Goal: Task Accomplishment & Management: Manage account settings

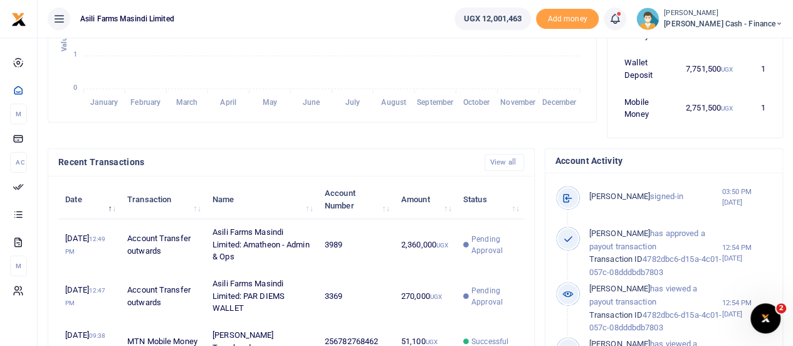
scroll to position [376, 0]
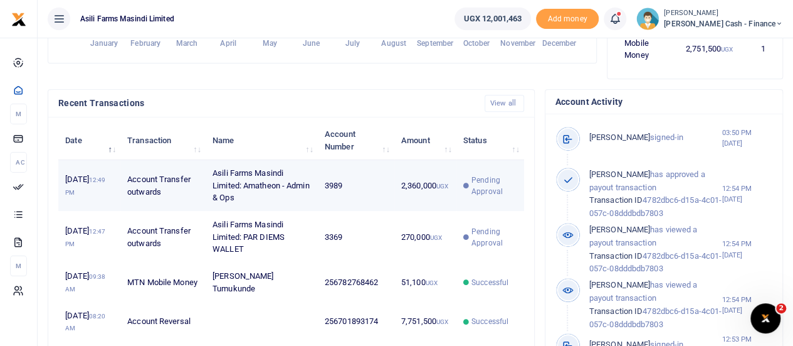
click at [387, 185] on td "3989" at bounding box center [356, 185] width 77 height 51
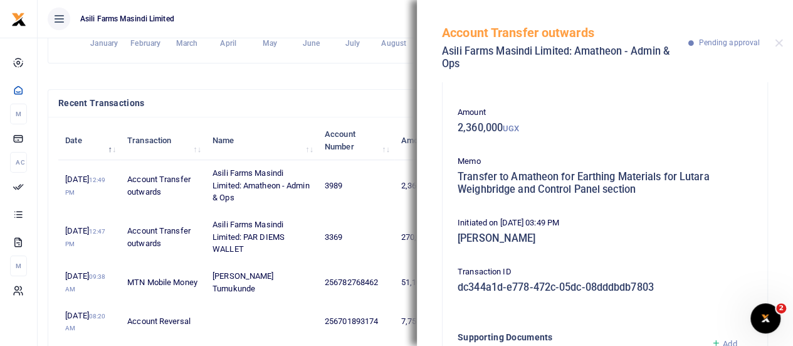
scroll to position [208, 0]
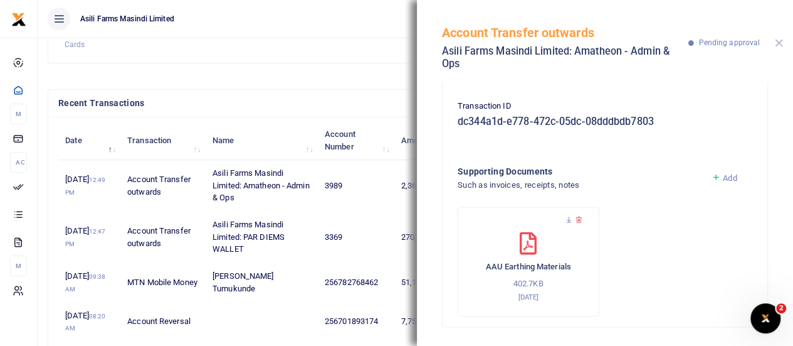
click at [780, 40] on button "Close" at bounding box center [779, 43] width 8 height 8
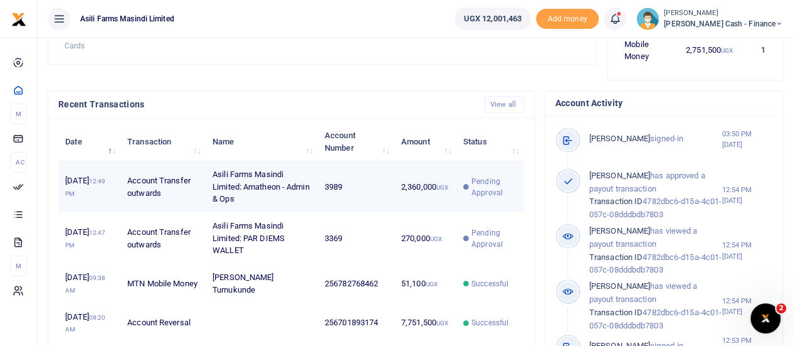
scroll to position [376, 0]
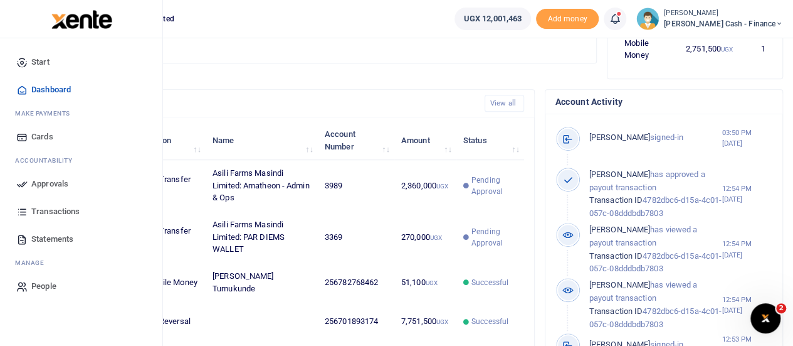
click at [50, 179] on span "Approvals" at bounding box center [49, 184] width 37 height 13
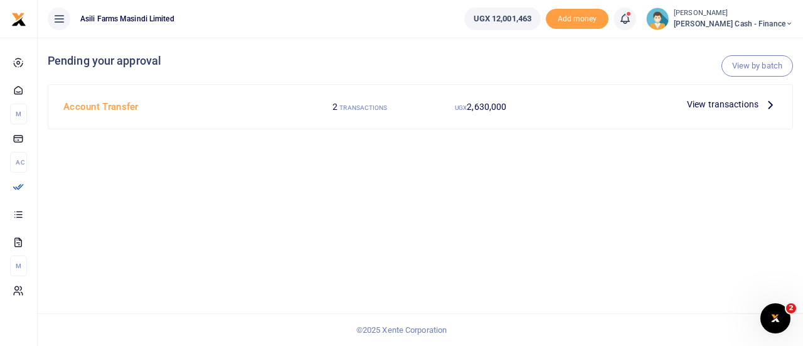
click at [765, 105] on icon at bounding box center [770, 104] width 14 height 14
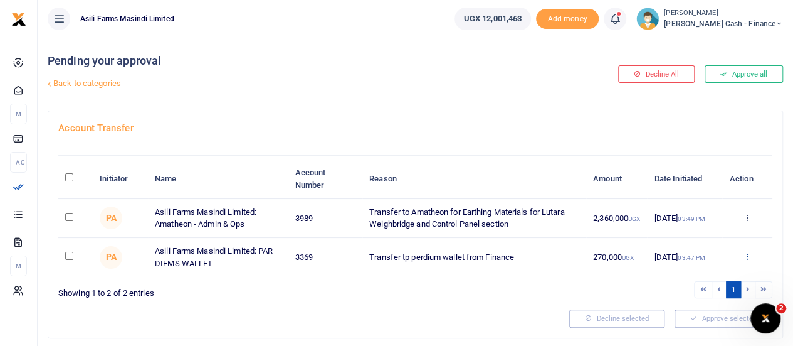
click at [750, 255] on icon at bounding box center [747, 256] width 8 height 9
click at [687, 332] on link "Details" at bounding box center [701, 333] width 99 height 18
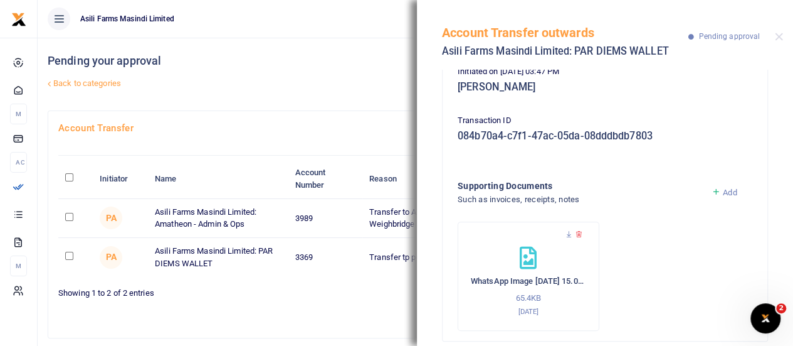
scroll to position [184, 0]
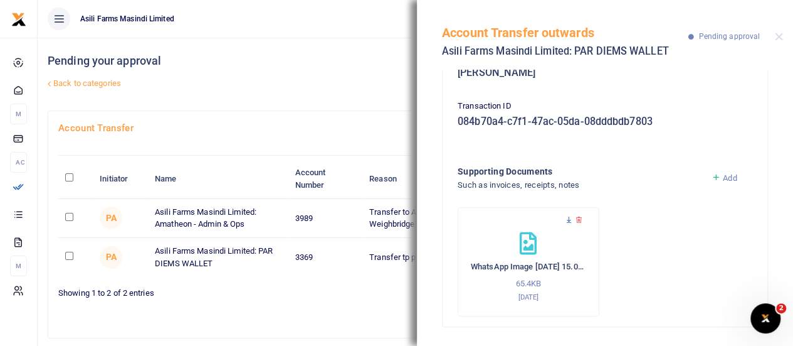
click at [568, 219] on icon at bounding box center [569, 220] width 8 height 8
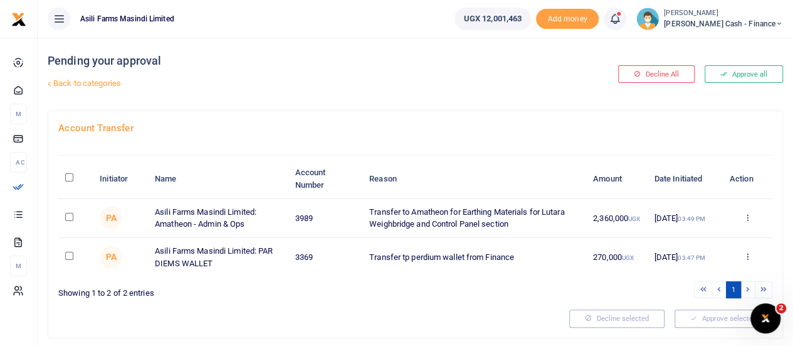
click at [777, 26] on icon at bounding box center [780, 23] width 8 height 9
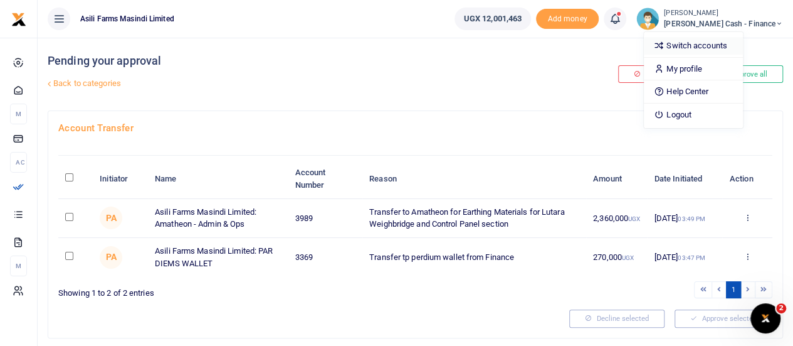
click at [723, 41] on link "Switch accounts" at bounding box center [693, 46] width 99 height 18
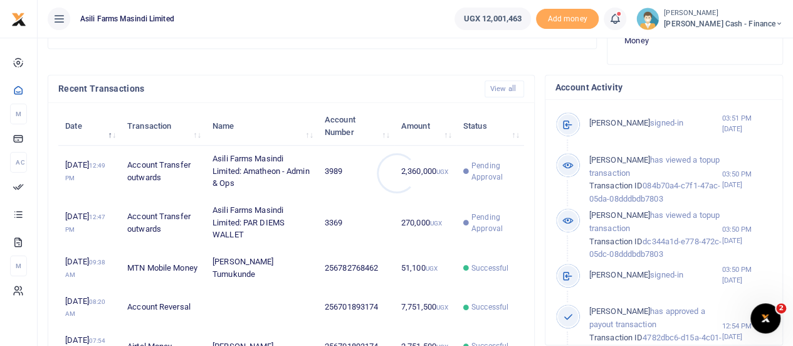
scroll to position [439, 0]
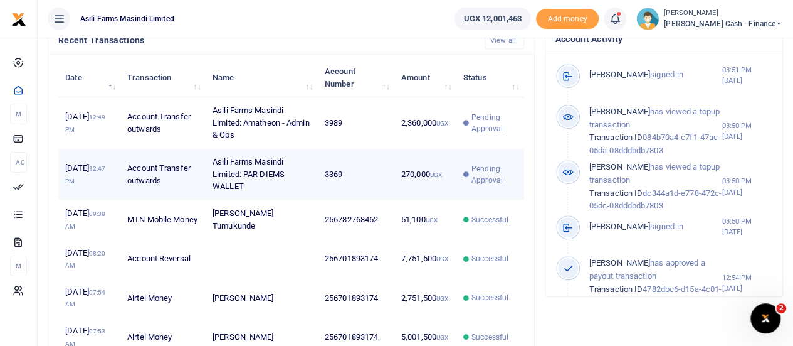
click at [242, 171] on td "Asili Farms Masindi Limited: PAR DIEMS WALLET" at bounding box center [262, 174] width 112 height 51
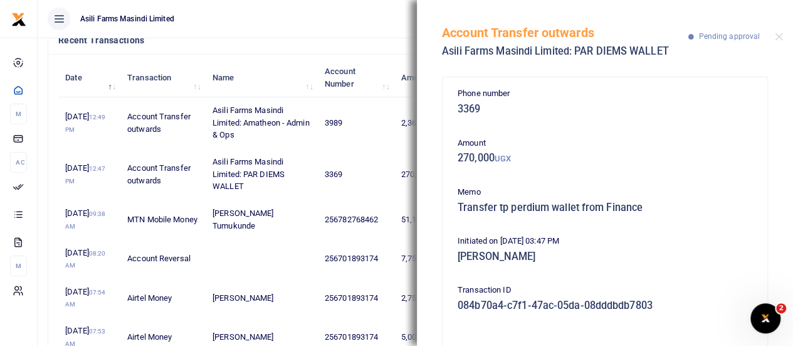
click at [277, 3] on ul "Asili Farms Masindi Limited" at bounding box center [241, 19] width 407 height 38
click at [774, 41] on div "Account Transfer outwards Asili Farms Masindi Limited: PAR DIEMS WALLET Pending…" at bounding box center [605, 35] width 376 height 70
click at [768, 320] on icon "Open Intercom Messenger" at bounding box center [764, 316] width 21 height 21
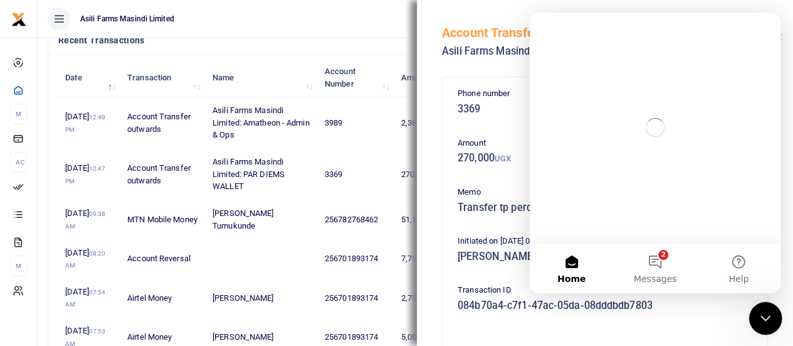
scroll to position [0, 0]
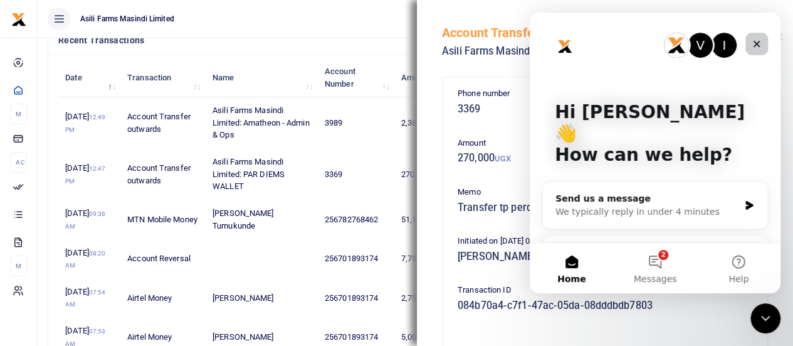
click at [759, 43] on icon "Close" at bounding box center [757, 44] width 10 height 10
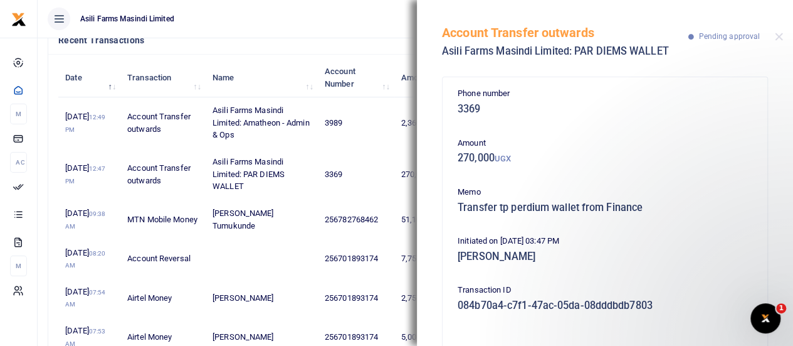
click at [342, 8] on ul "Asili Farms Masindi Limited" at bounding box center [241, 19] width 407 height 38
click at [783, 37] on button "Close" at bounding box center [779, 37] width 8 height 8
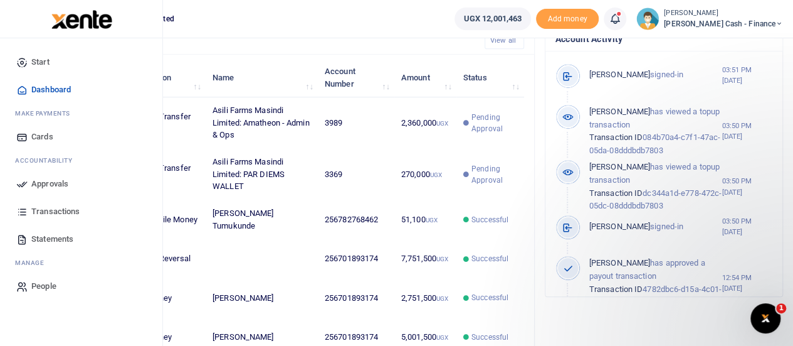
click at [19, 184] on icon at bounding box center [21, 183] width 11 height 11
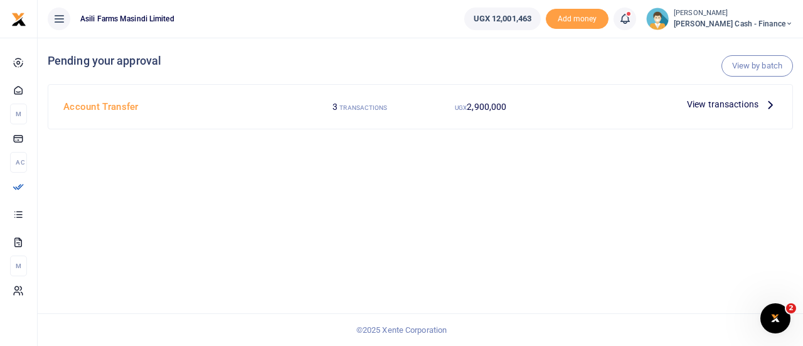
click at [753, 105] on span "View transactions" at bounding box center [723, 104] width 72 height 14
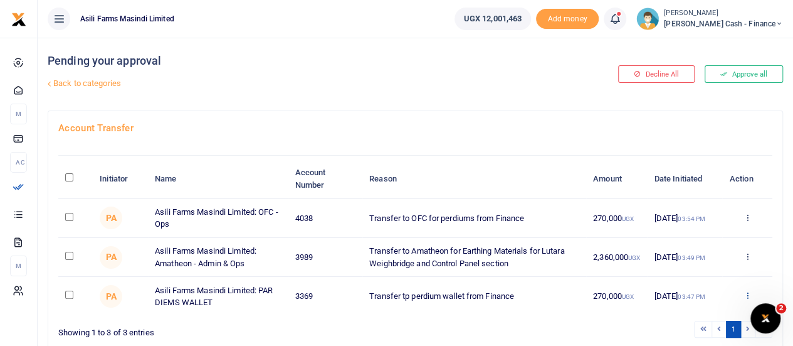
click at [745, 294] on icon at bounding box center [747, 294] width 8 height 9
click at [688, 248] on link "Decline" at bounding box center [701, 248] width 99 height 18
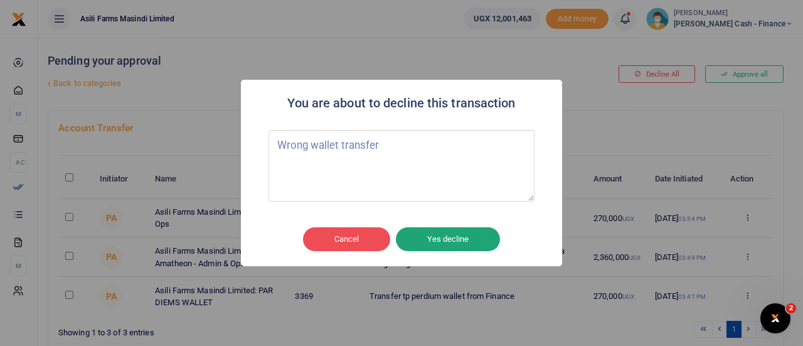
type textarea "Wrong wallet transfer"
click at [449, 227] on button "Yes decline" at bounding box center [448, 239] width 104 height 24
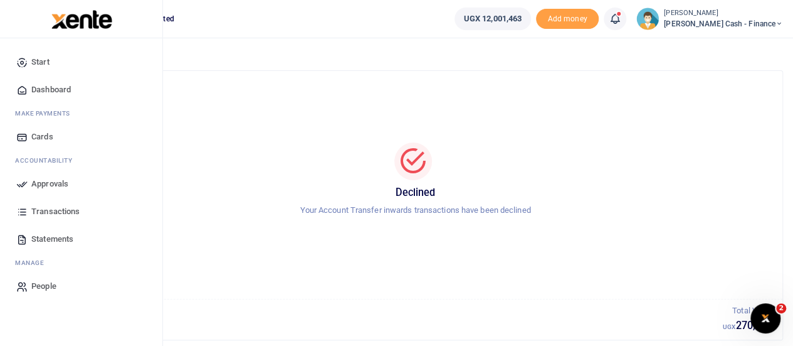
click at [33, 184] on span "Approvals" at bounding box center [49, 184] width 37 height 13
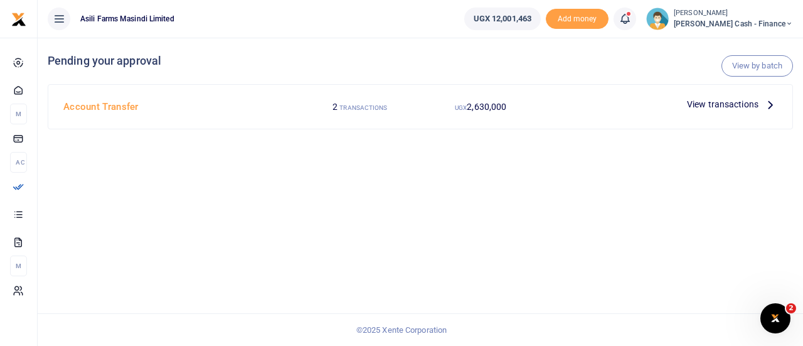
click at [752, 105] on span "View transactions" at bounding box center [723, 104] width 72 height 14
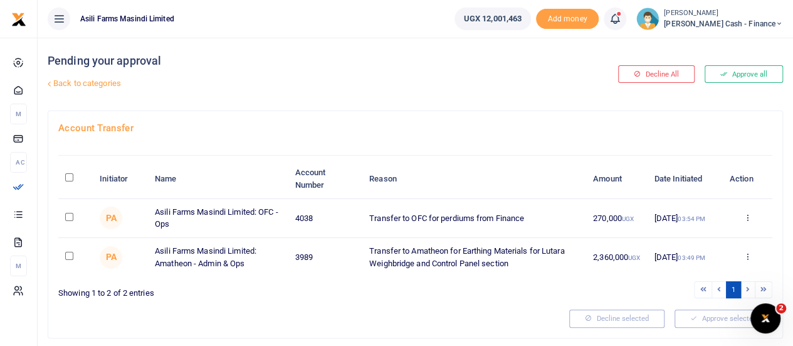
click at [70, 176] on input "\a \a : activate to sort column descending" at bounding box center [69, 177] width 8 height 8
checkbox input "true"
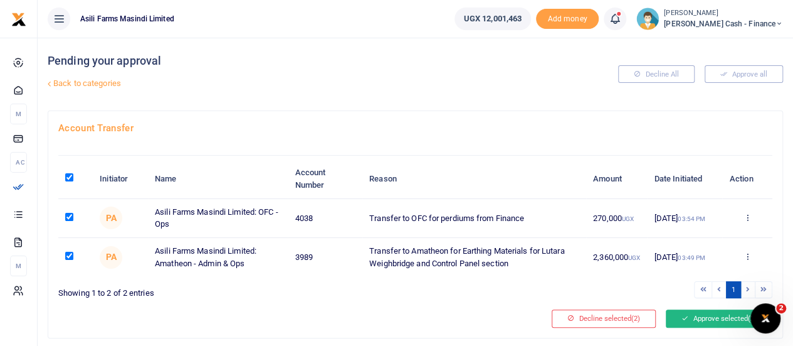
click at [715, 319] on button "Approve selected (2)" at bounding box center [719, 318] width 107 height 18
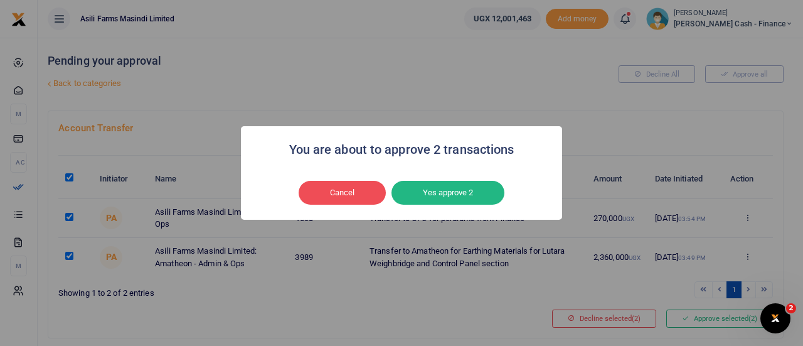
click at [425, 191] on button "Yes approve 2" at bounding box center [447, 193] width 113 height 24
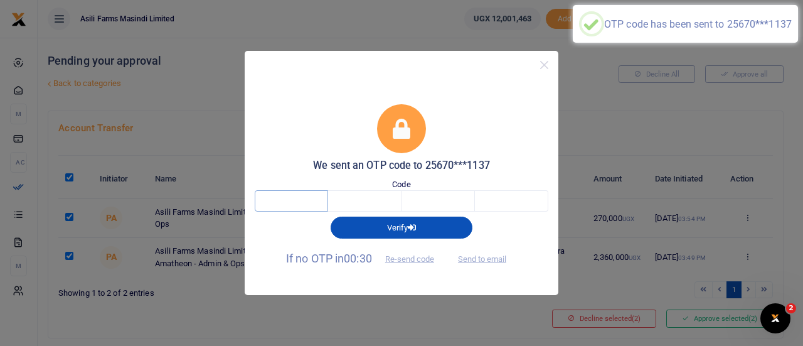
click at [302, 198] on input "text" at bounding box center [291, 200] width 73 height 21
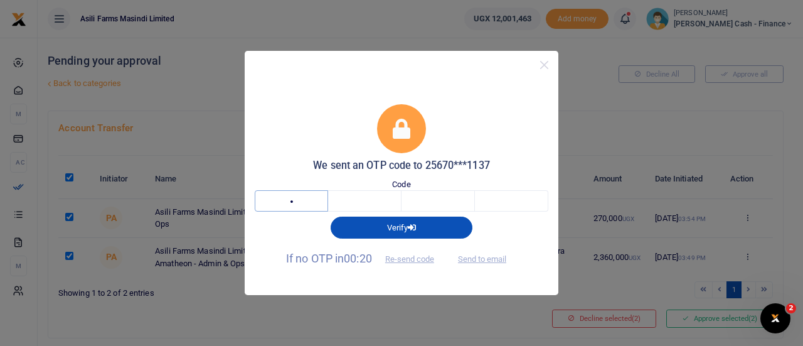
type input "3"
type input "9"
type input "0"
type input "5"
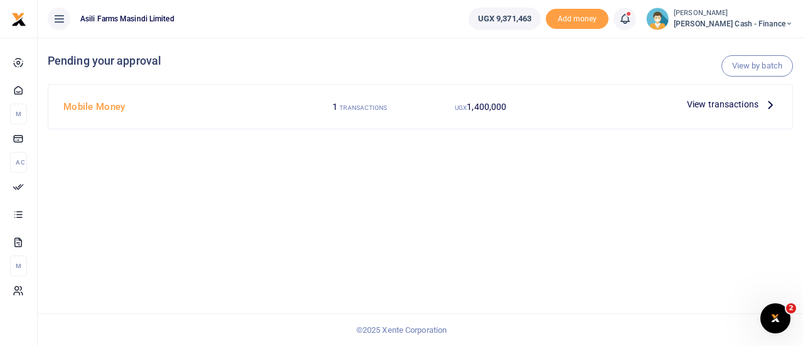
click at [750, 106] on span "View transactions" at bounding box center [723, 104] width 72 height 14
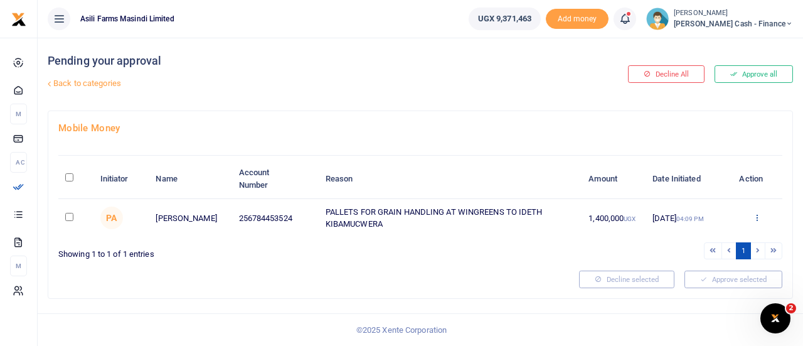
click at [761, 220] on icon at bounding box center [757, 217] width 8 height 9
click at [713, 293] on link "Details" at bounding box center [711, 294] width 99 height 18
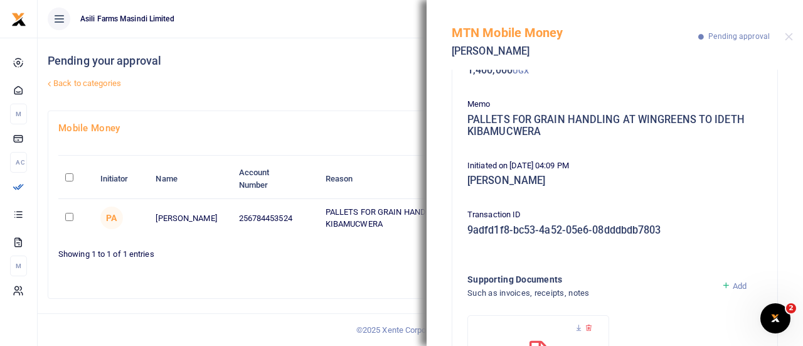
scroll to position [196, 0]
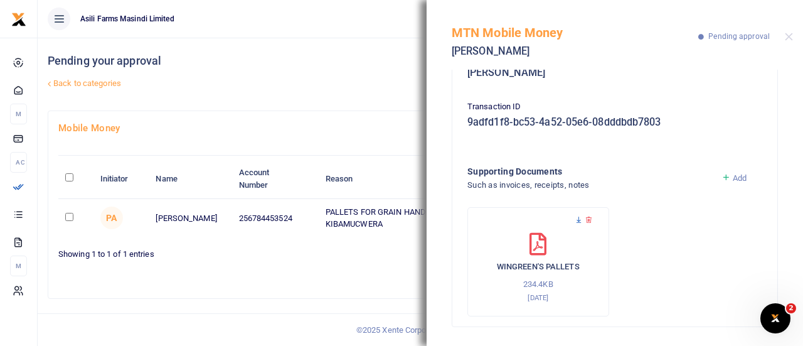
click at [579, 219] on icon at bounding box center [579, 220] width 8 height 8
